Goal: Complete application form

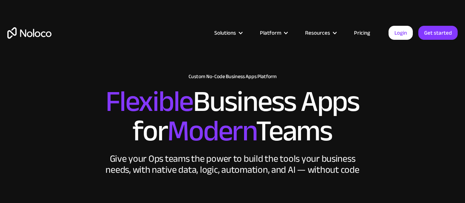
click at [437, 36] on link "Get started" at bounding box center [437, 33] width 39 height 14
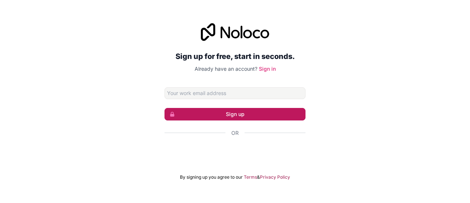
click at [233, 112] on button "Sign up" at bounding box center [235, 114] width 141 height 12
click at [195, 111] on button "Sign up" at bounding box center [235, 114] width 141 height 12
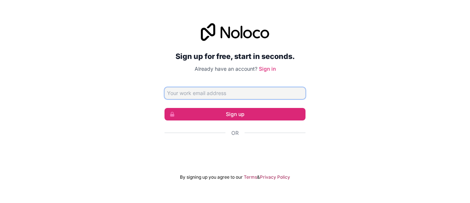
click at [190, 92] on input "Email address" at bounding box center [235, 93] width 141 height 12
paste input "[EMAIL_ADDRESS][DOMAIN_NAME]"
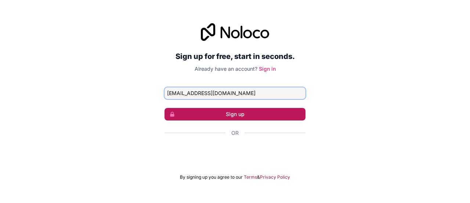
type input "[EMAIL_ADDRESS][DOMAIN_NAME]"
click at [238, 117] on button "Sign up" at bounding box center [235, 114] width 141 height 12
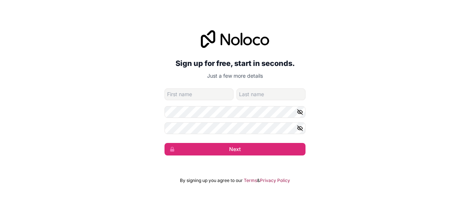
click at [189, 100] on form "[EMAIL_ADDRESS][DOMAIN_NAME] Next" at bounding box center [235, 121] width 141 height 67
click at [189, 98] on input "given-name" at bounding box center [199, 94] width 69 height 12
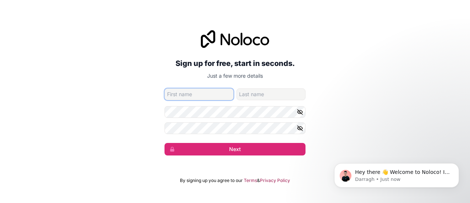
type input "[PERSON_NAME]"
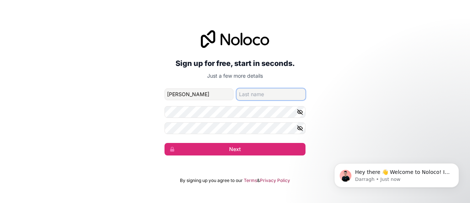
type input "maina"
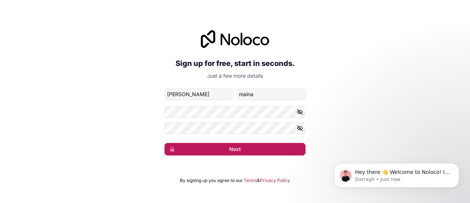
click at [226, 148] on button "Next" at bounding box center [235, 149] width 141 height 12
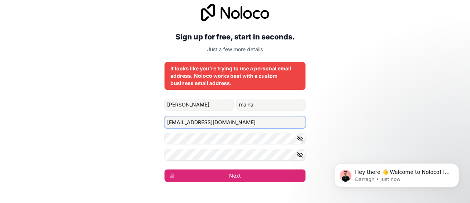
drag, startPoint x: 229, startPoint y: 119, endPoint x: 196, endPoint y: 120, distance: 33.8
click at [196, 120] on input "[EMAIL_ADDRESS][DOMAIN_NAME]" at bounding box center [235, 122] width 141 height 12
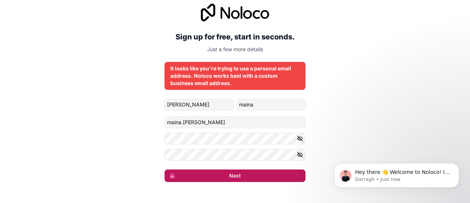
click at [233, 177] on button "Next" at bounding box center [235, 175] width 141 height 12
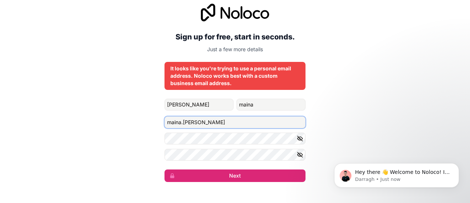
click at [203, 122] on input "maina.[PERSON_NAME]" at bounding box center [235, 122] width 141 height 12
type input "[EMAIL_ADDRESS][DOMAIN_NAME]"
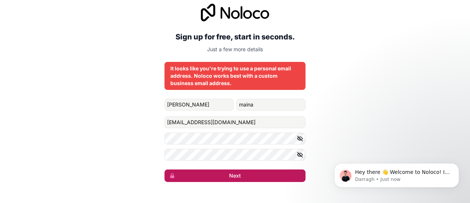
click at [229, 175] on button "Next" at bounding box center [235, 175] width 141 height 12
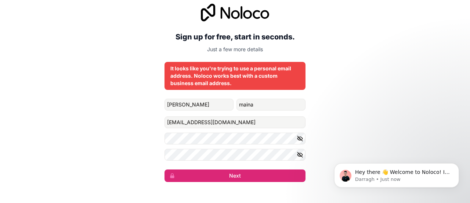
click at [300, 139] on icon "button" at bounding box center [300, 138] width 7 height 7
click at [302, 155] on icon "button" at bounding box center [300, 154] width 5 height 3
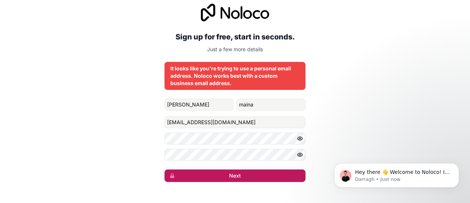
click at [237, 172] on button "Next" at bounding box center [235, 175] width 141 height 12
